Goal: Information Seeking & Learning: Learn about a topic

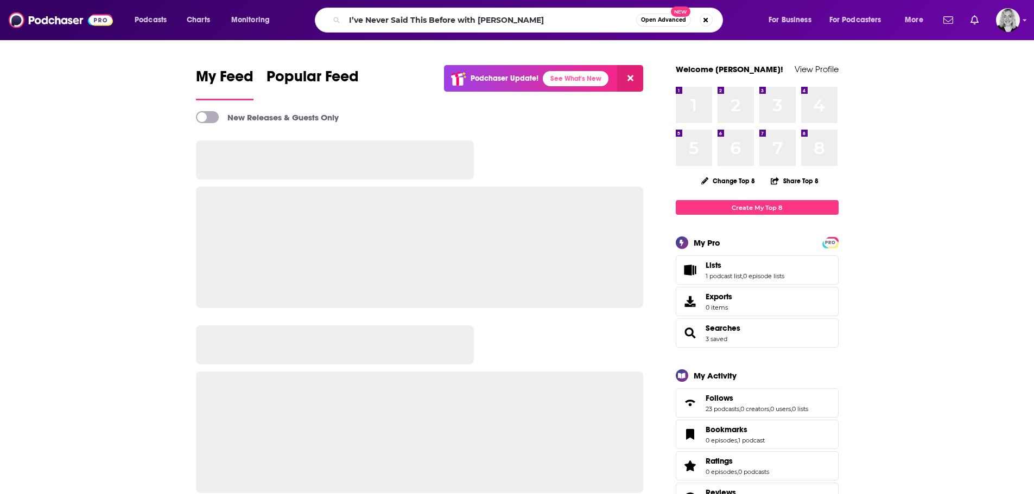
type input "I’ve Never Said This Before with [PERSON_NAME]"
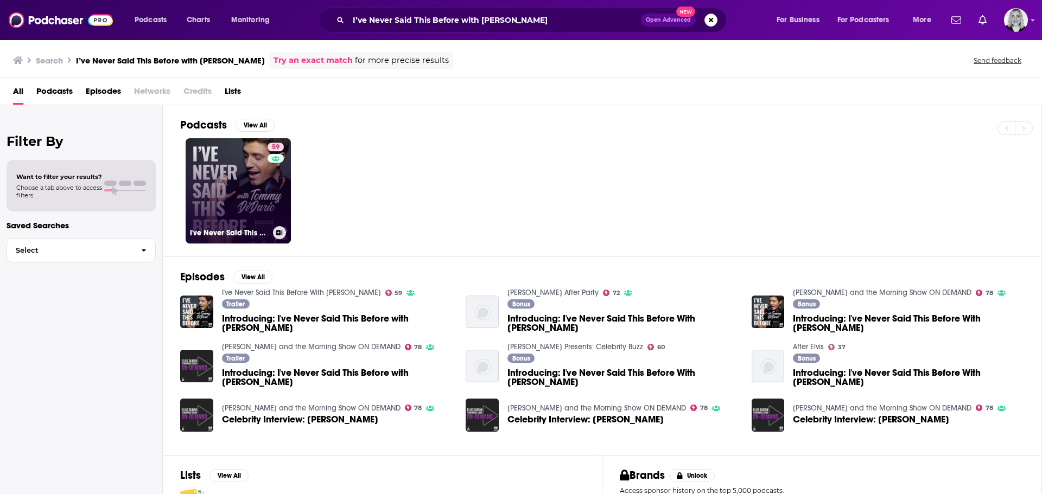
click at [239, 187] on link "59 I've Never Said This Before With [PERSON_NAME]" at bounding box center [238, 190] width 105 height 105
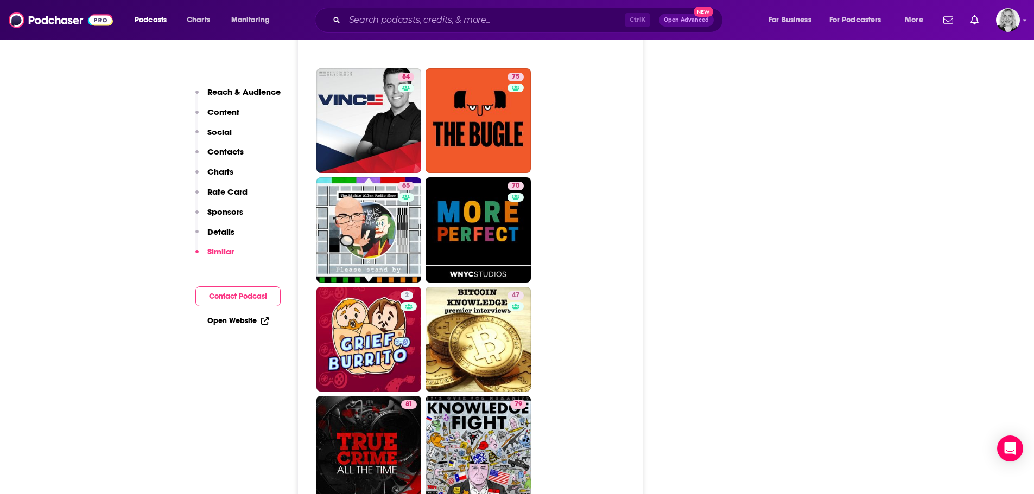
scroll to position [4395, 0]
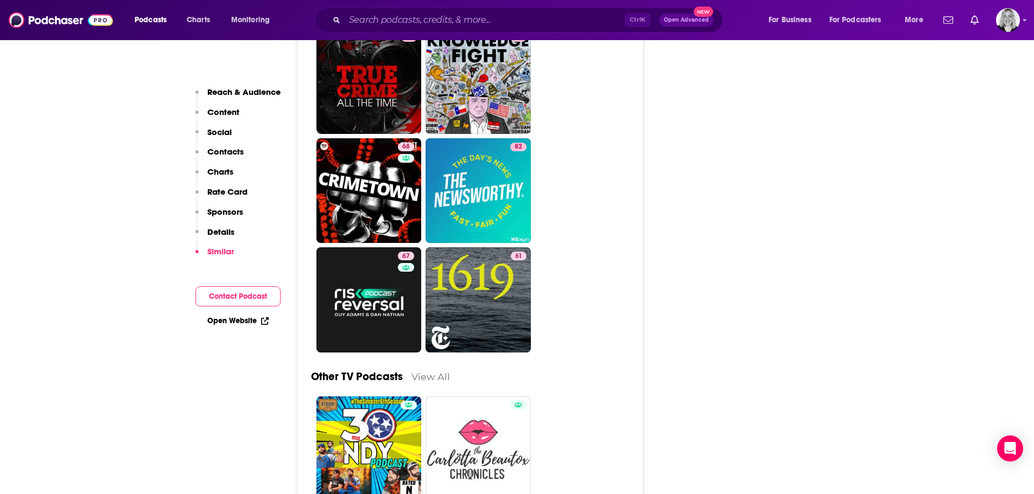
click at [236, 156] on p "Contacts" at bounding box center [225, 152] width 36 height 10
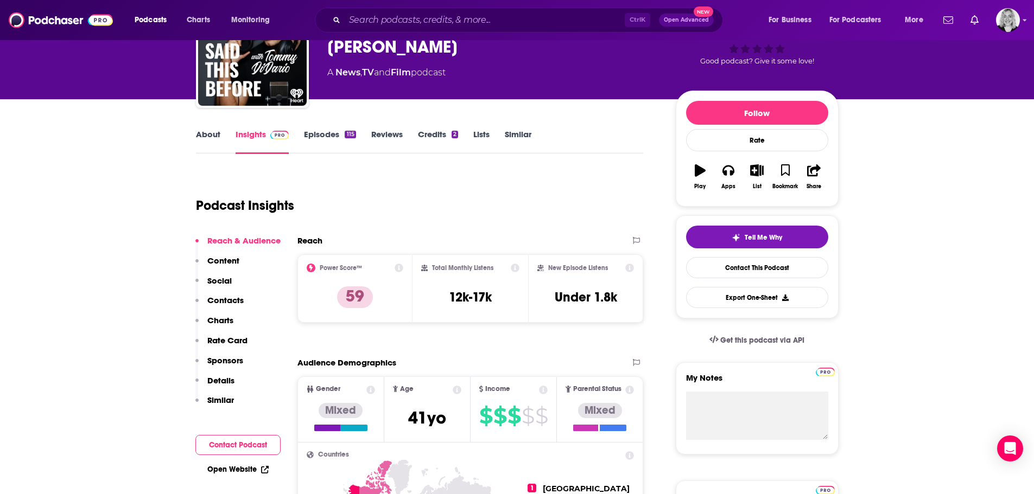
scroll to position [0, 0]
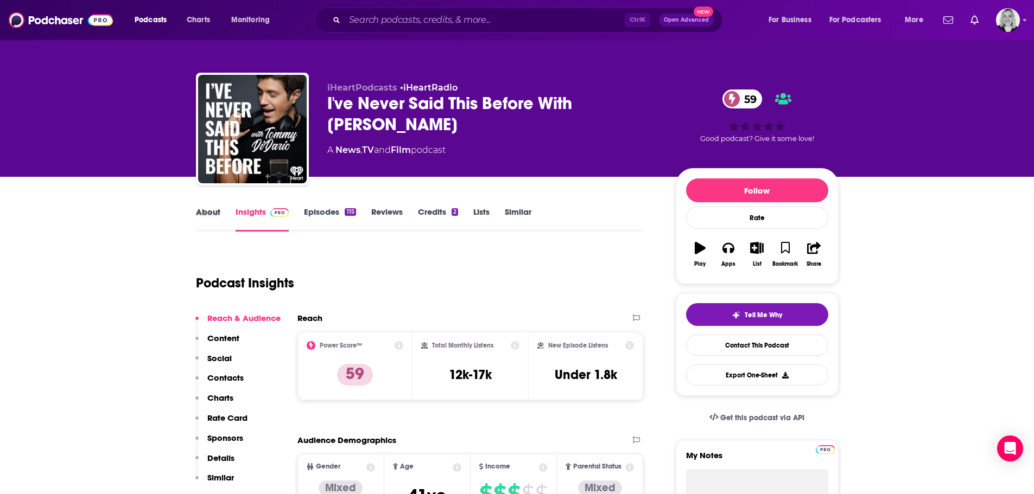
click at [220, 207] on div "About" at bounding box center [216, 219] width 40 height 25
click at [216, 211] on link "About" at bounding box center [208, 219] width 24 height 25
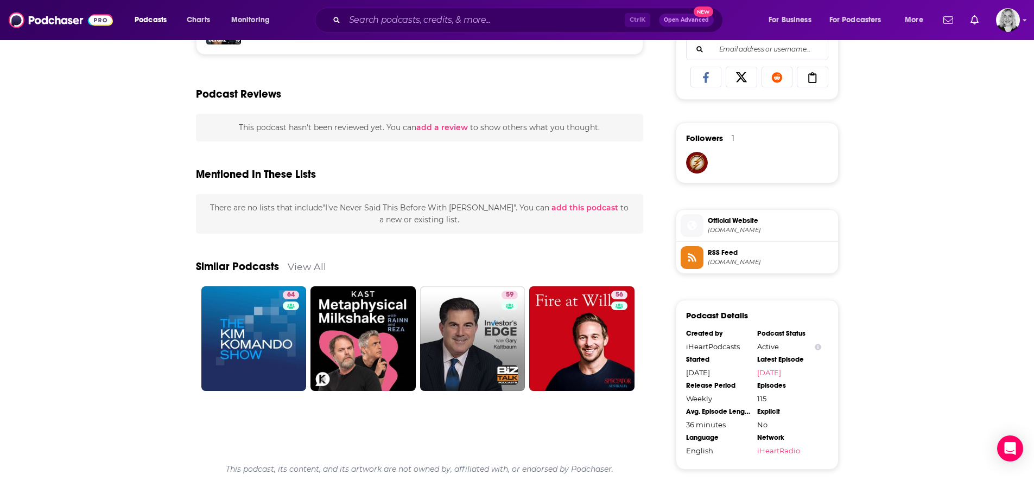
scroll to position [876, 0]
